Goal: Book appointment/travel/reservation

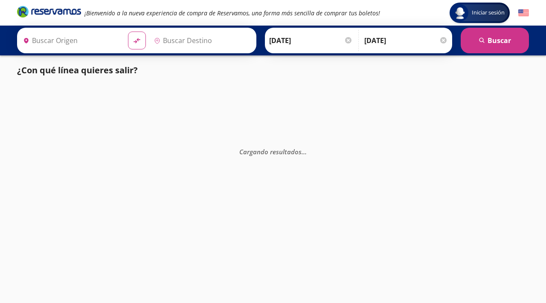
type input "[GEOGRAPHIC_DATA], [GEOGRAPHIC_DATA]"
type input "[GEOGRAPHIC_DATA][PERSON_NAME], [GEOGRAPHIC_DATA][PERSON_NAME]"
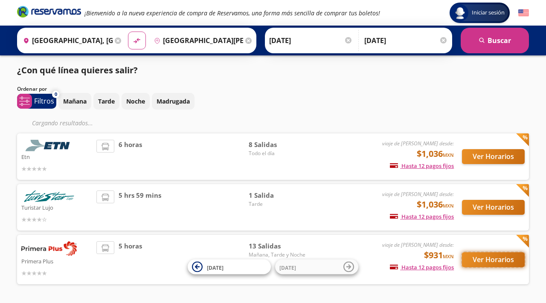
click at [493, 256] on button "Ver Horarios" at bounding box center [493, 260] width 63 height 15
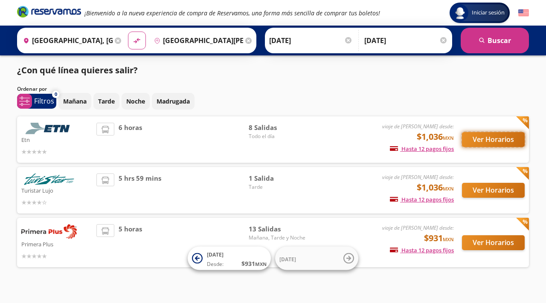
click at [498, 137] on button "Ver Horarios" at bounding box center [493, 139] width 63 height 15
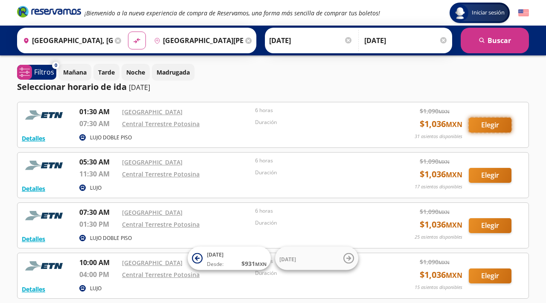
click at [489, 123] on button "Elegir" at bounding box center [490, 125] width 43 height 15
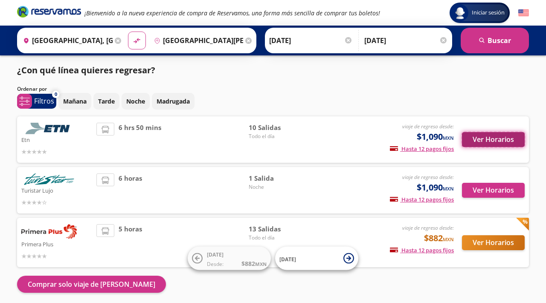
click at [482, 140] on button "Ver Horarios" at bounding box center [493, 139] width 63 height 15
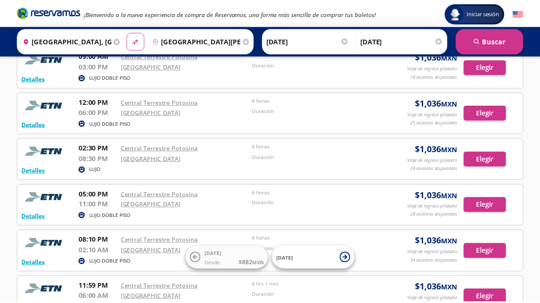
scroll to position [108, 0]
